Goal: Communication & Community: Answer question/provide support

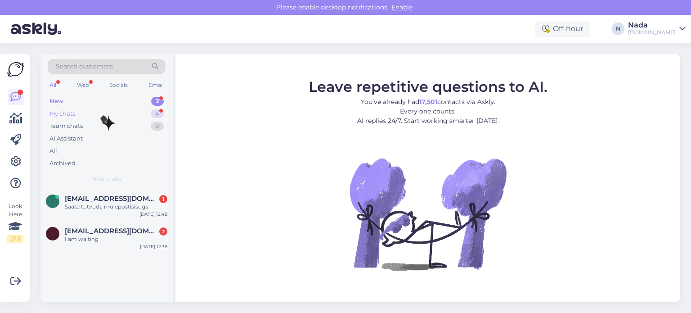
click at [100, 113] on div "My chats 4" at bounding box center [107, 113] width 118 height 13
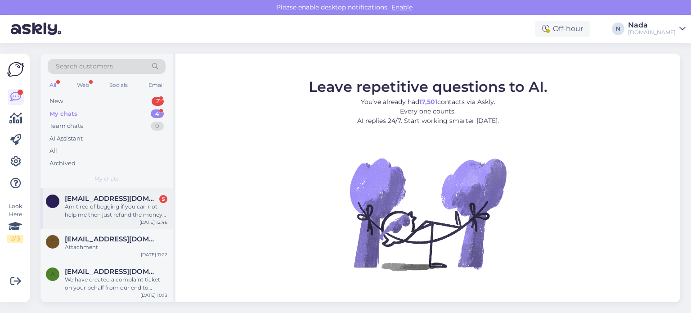
click at [108, 214] on div "Am tired of begging if you can not help me then just refund the money [DATE] pl…" at bounding box center [116, 210] width 103 height 16
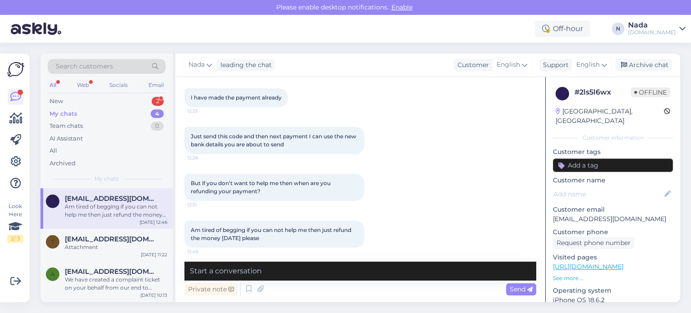
scroll to position [1065, 0]
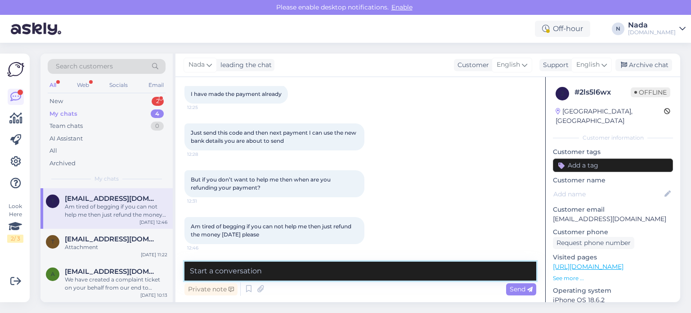
click at [307, 270] on textarea at bounding box center [360, 270] width 352 height 19
type textarea "Thank you for waiting"
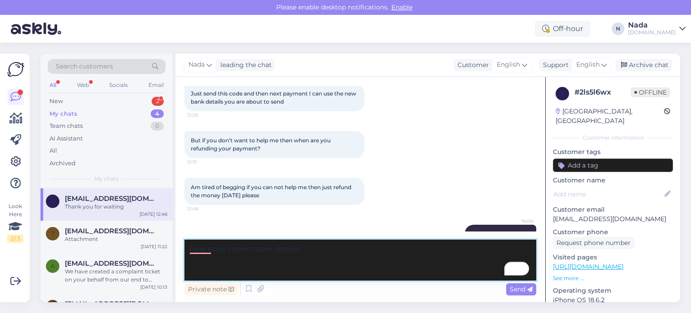
paste textarea "Name: GAMEKEYS OÜ IBAN: [FINANCIAL_ID] Swift/BIC: [SWIFT_CODE] Use when sending…"
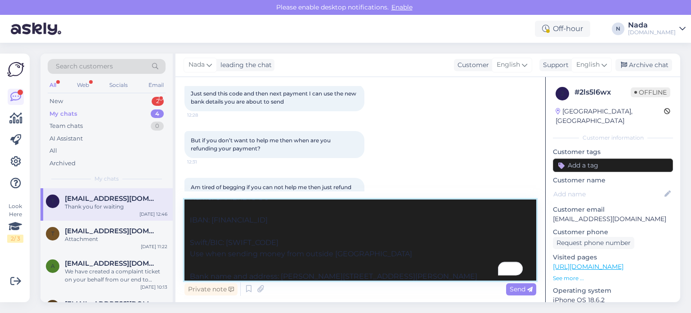
drag, startPoint x: 365, startPoint y: 257, endPoint x: 189, endPoint y: 242, distance: 176.5
click at [189, 242] on textarea "here's the correct bank details Name: GAMEKEYS OÜ IBAN: [FINANCIAL_ID] Swift/BI…" at bounding box center [360, 239] width 352 height 81
type textarea "Here's the correct bank details Name: GAMEKEYS OÜ IBAN: [FINANCIAL_ID] Bank nam…"
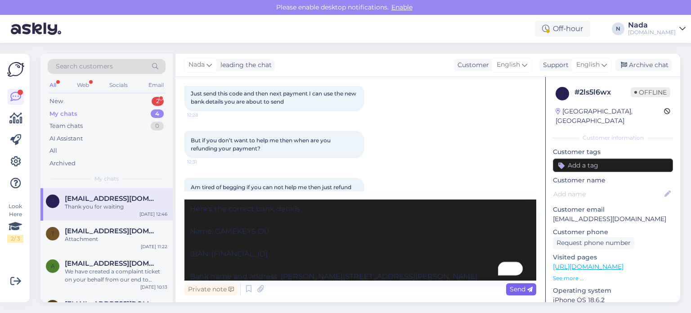
click at [510, 287] on span "Send" at bounding box center [521, 289] width 23 height 8
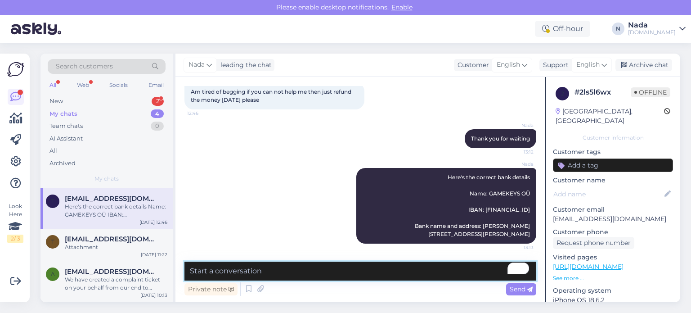
click at [387, 268] on textarea "To enrich screen reader interactions, please activate Accessibility in Grammarl…" at bounding box center [360, 270] width 352 height 19
click at [457, 273] on textarea "The money of your last payment will be refunded automatically because" at bounding box center [360, 270] width 352 height 19
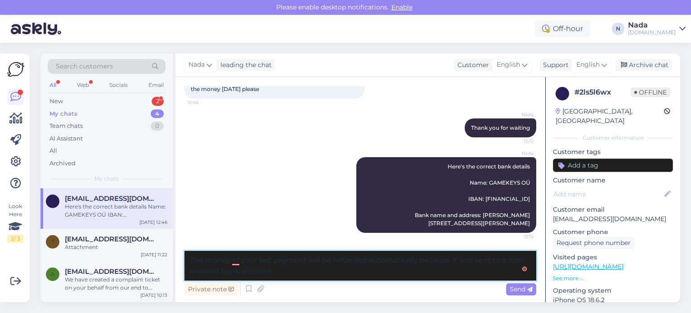
click at [287, 270] on textarea "The money of your last payment will be refunded automatically because it was se…" at bounding box center [360, 266] width 352 height 30
type textarea "The money of your last payment will be refunded automatically because it was se…"
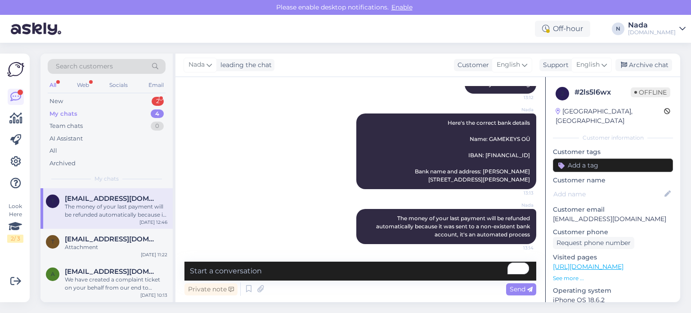
click at [242, 188] on div "Nada Here's the correct bank details Name: GAMEKEYS OÜ IBAN: [FINANCIAL_ID] Ban…" at bounding box center [360, 150] width 352 height 95
click at [68, 105] on div "New 2" at bounding box center [107, 101] width 118 height 13
